Goal: Obtain resource: Download file/media

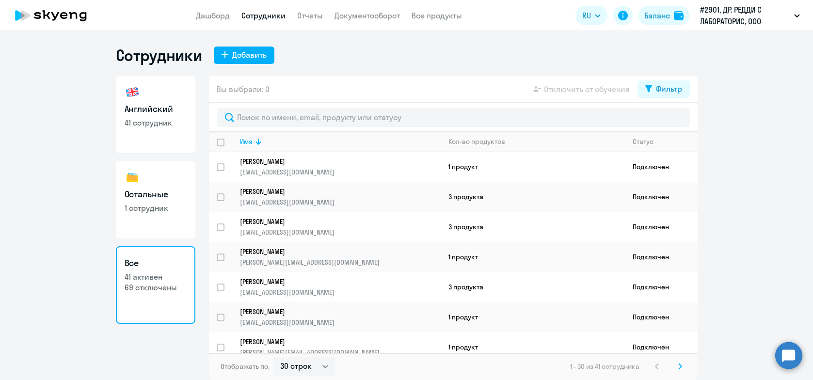
select select "30"
click at [310, 14] on link "Отчеты" at bounding box center [310, 16] width 26 height 10
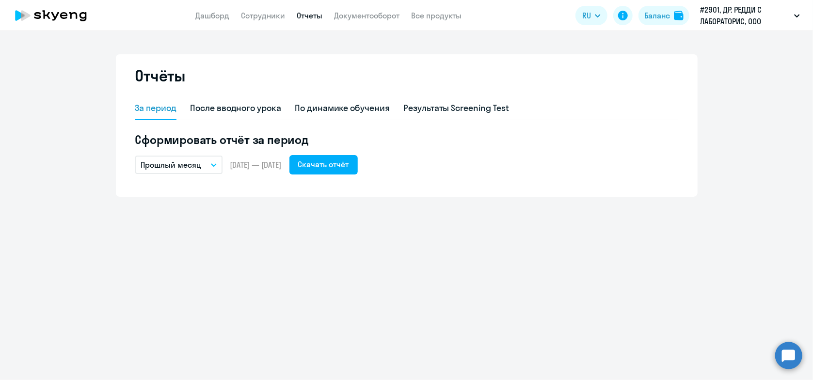
click at [213, 164] on icon "button" at bounding box center [214, 164] width 6 height 3
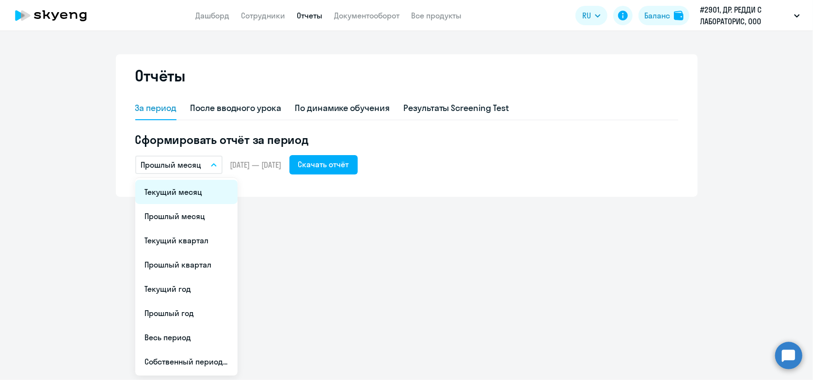
click at [206, 189] on li "Текущий месяц" at bounding box center [186, 192] width 102 height 24
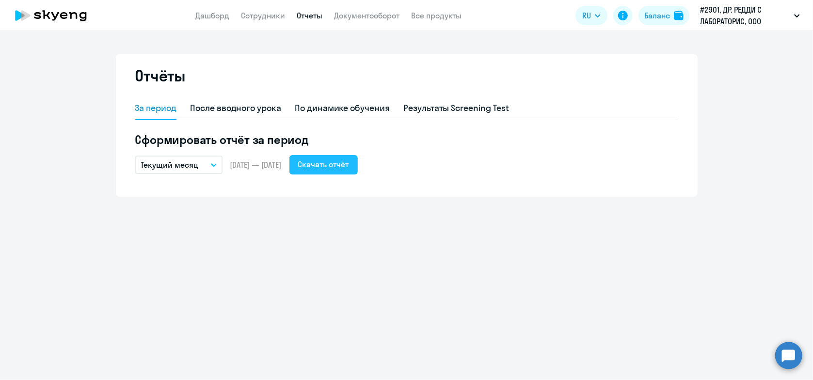
click at [344, 161] on div "Скачать отчёт" at bounding box center [323, 164] width 51 height 12
